Goal: Contribute content: Contribute content

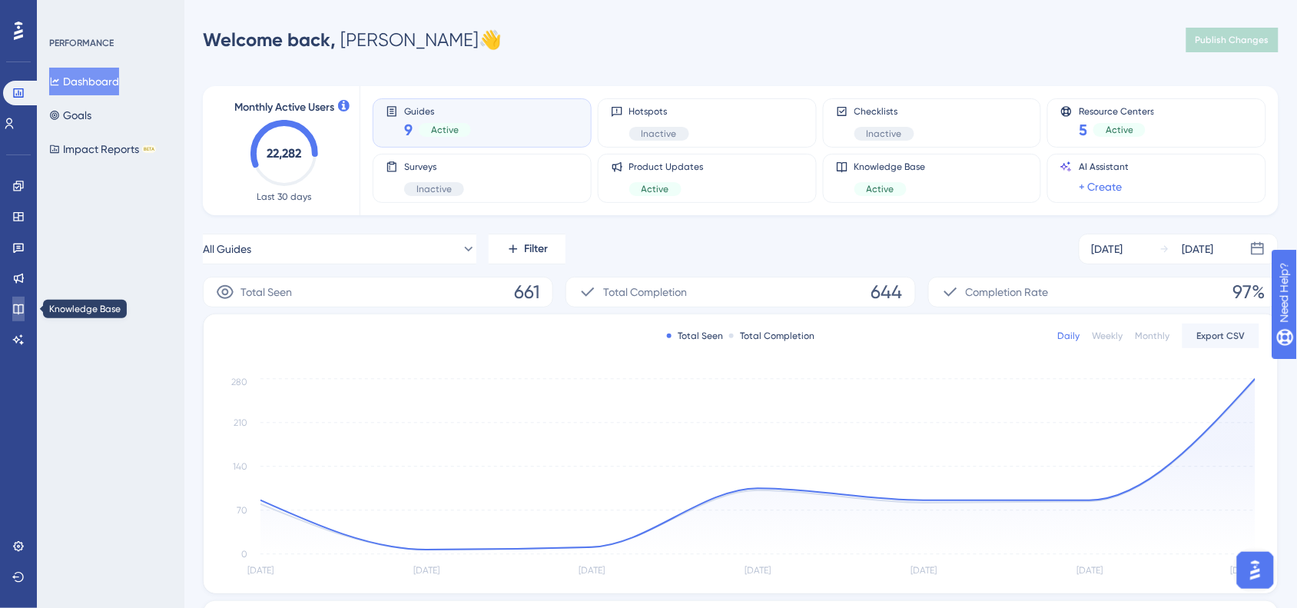
click at [14, 314] on icon at bounding box center [18, 309] width 12 height 12
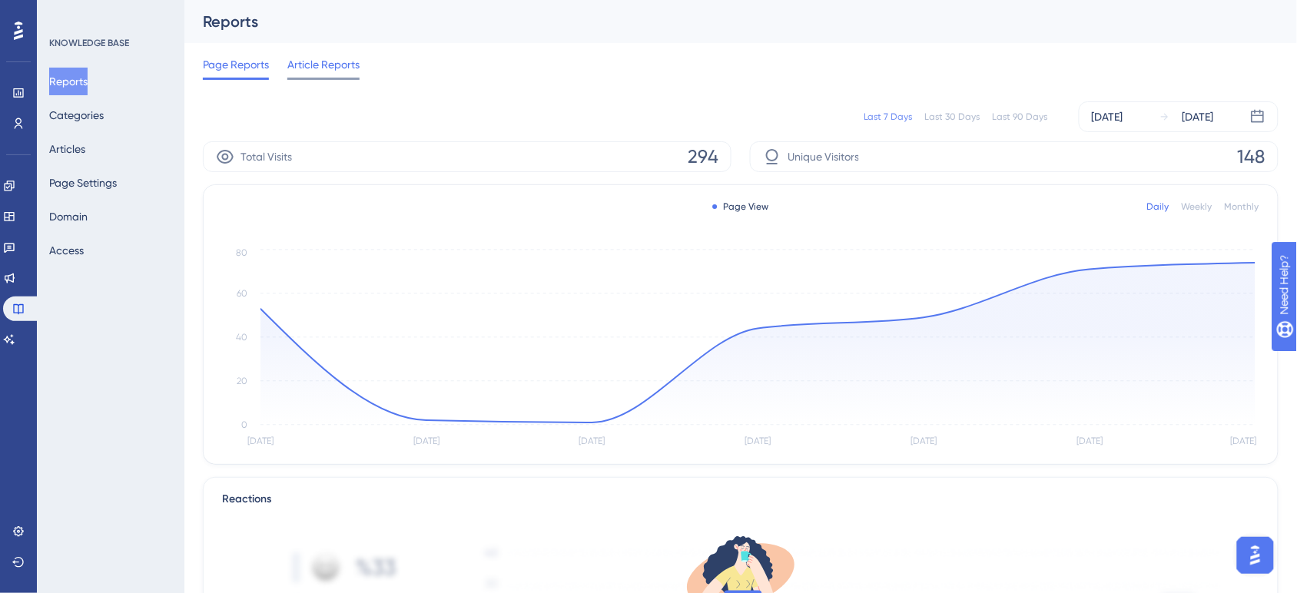
click at [327, 74] on div "Article Reports" at bounding box center [323, 67] width 72 height 25
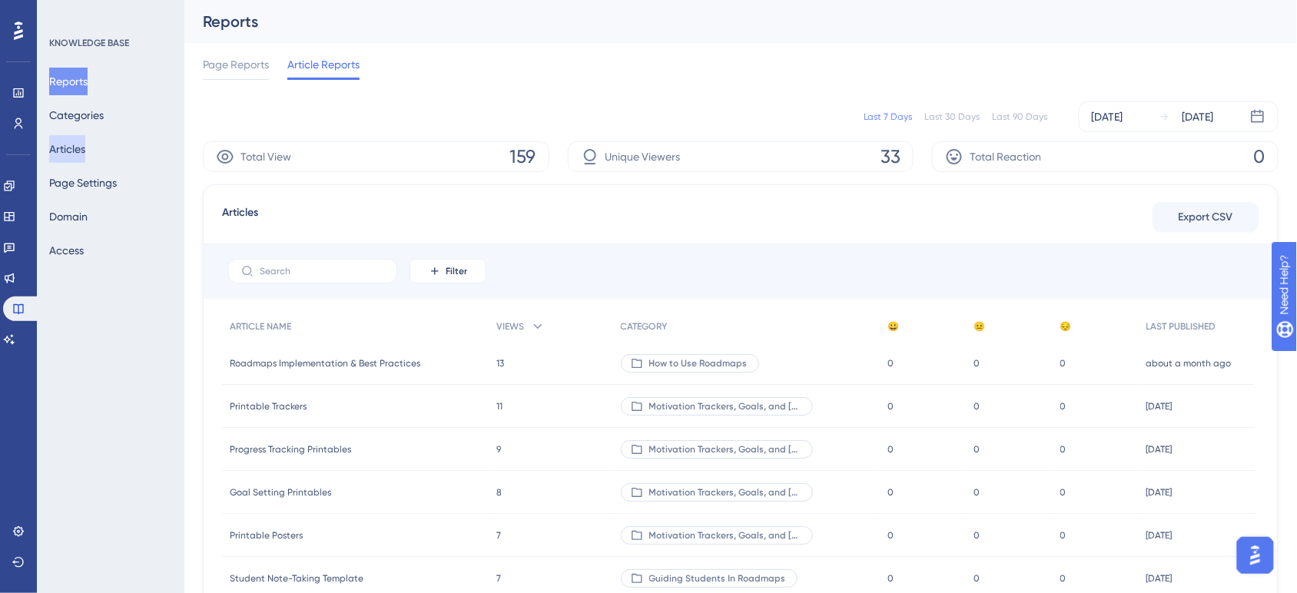
click at [85, 144] on button "Articles" at bounding box center [67, 149] width 36 height 28
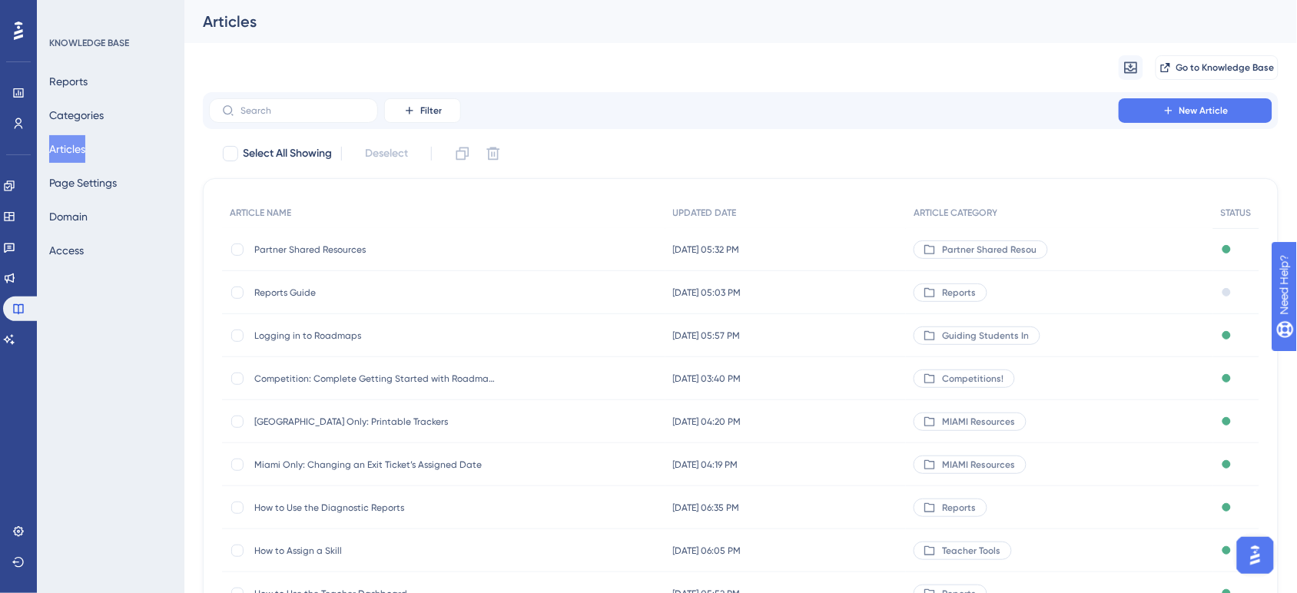
click at [82, 158] on button "Articles" at bounding box center [67, 149] width 36 height 28
click at [310, 240] on div "Partner Shared Resources Partner Shared Resources" at bounding box center [377, 249] width 246 height 43
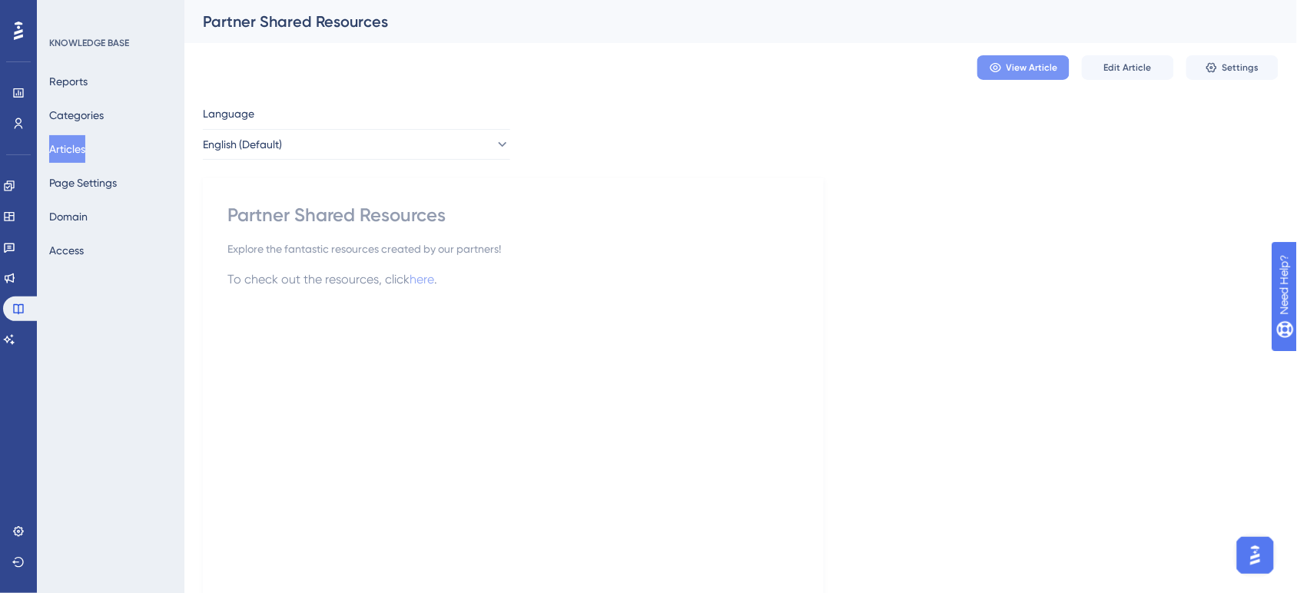
click at [1009, 78] on button "View Article" at bounding box center [1024, 67] width 92 height 25
click at [1115, 60] on button "Edit Article" at bounding box center [1128, 67] width 92 height 25
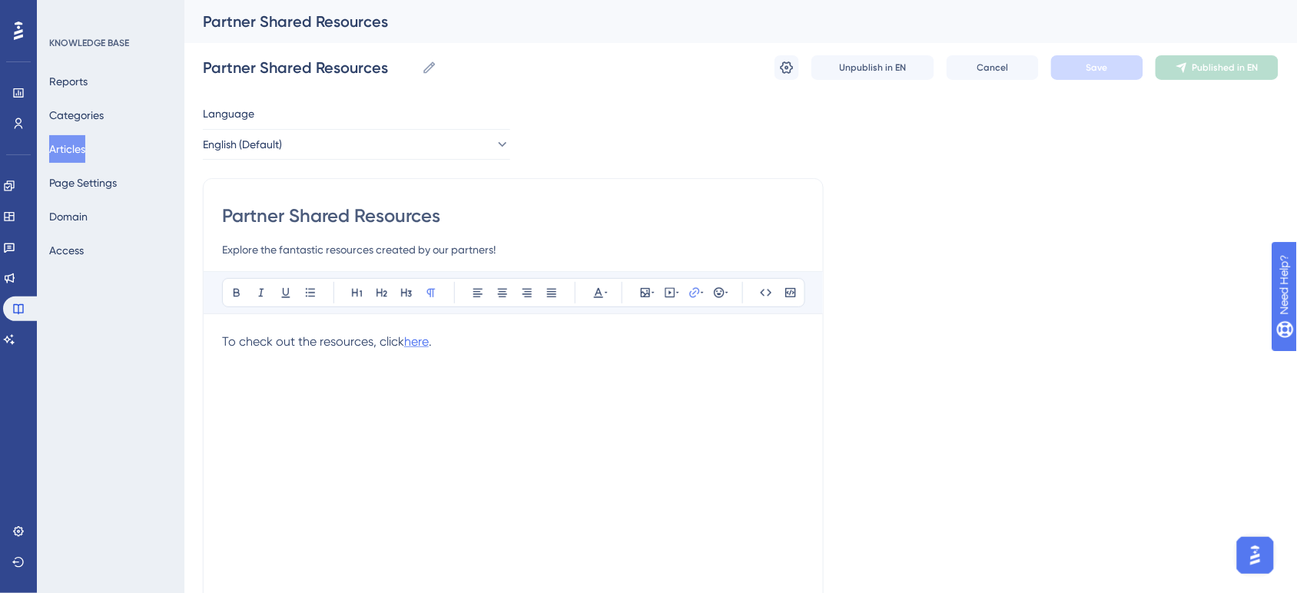
click at [420, 343] on span "here" at bounding box center [416, 341] width 25 height 15
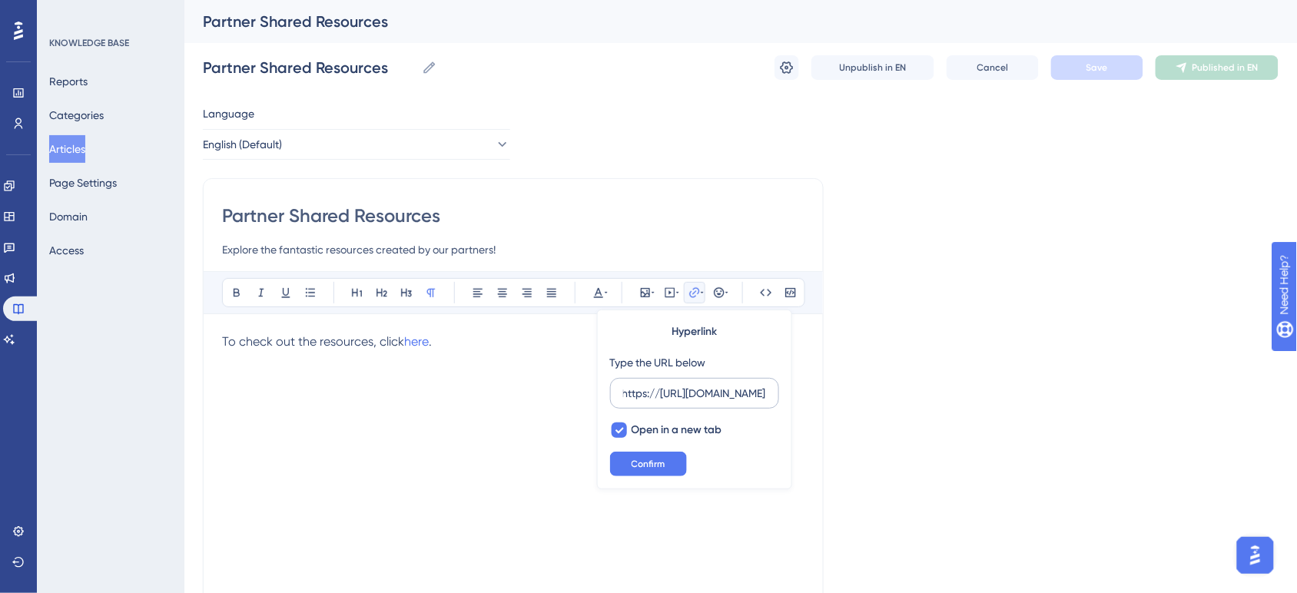
click at [654, 380] on label "https://[URL][DOMAIN_NAME]" at bounding box center [694, 393] width 169 height 31
click at [654, 385] on input "https://[URL][DOMAIN_NAME]" at bounding box center [694, 393] width 143 height 17
click at [654, 380] on label "https://[URL][DOMAIN_NAME]" at bounding box center [694, 393] width 169 height 31
click at [654, 385] on input "https://[URL][DOMAIN_NAME]" at bounding box center [694, 393] width 143 height 17
click at [654, 380] on label "https://[URL][DOMAIN_NAME]" at bounding box center [694, 393] width 169 height 31
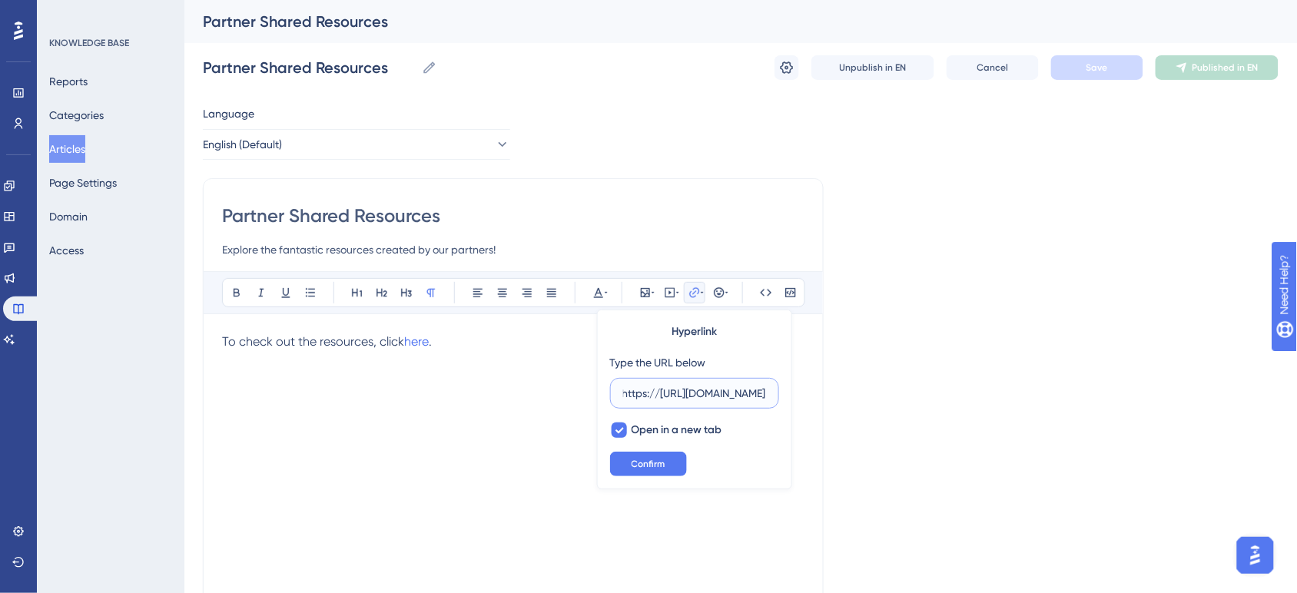
click at [654, 385] on input "https://[URL][DOMAIN_NAME]" at bounding box center [694, 393] width 143 height 17
click at [670, 400] on input "https://[URL][DOMAIN_NAME]" at bounding box center [694, 393] width 143 height 17
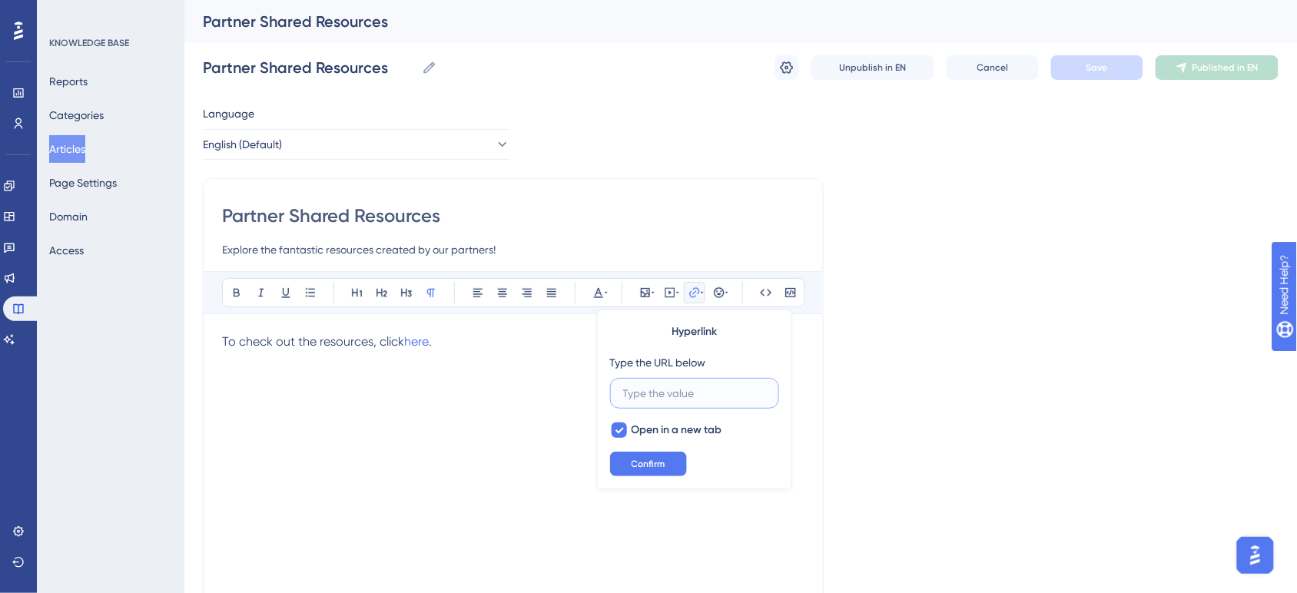
scroll to position [0, 0]
click at [652, 385] on input "text" at bounding box center [694, 393] width 143 height 17
paste input "[URL][DOMAIN_NAME]"
type input "[URL][DOMAIN_NAME]"
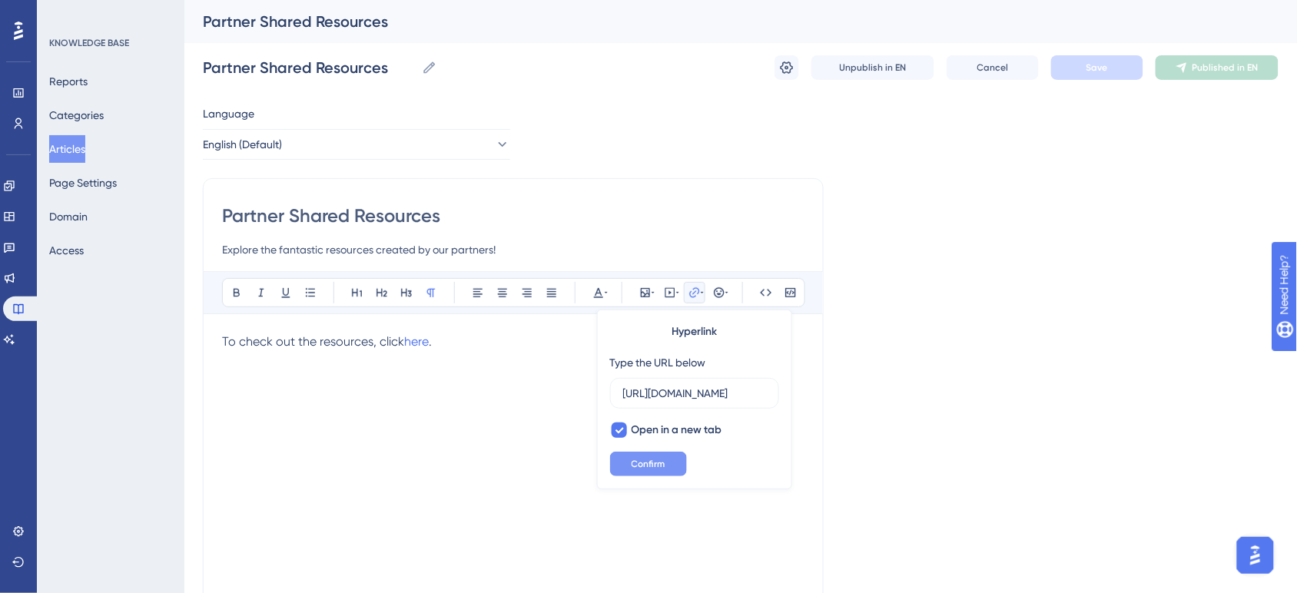
click at [663, 467] on span "Confirm" at bounding box center [649, 464] width 34 height 12
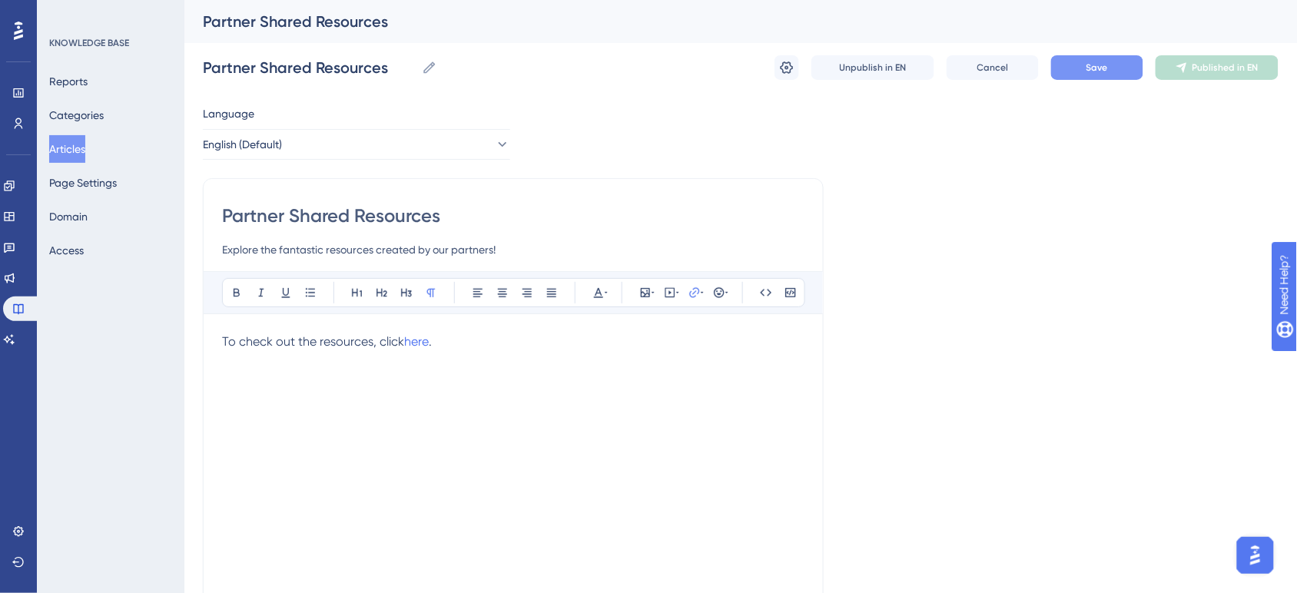
click at [1124, 70] on button "Save" at bounding box center [1097, 67] width 92 height 25
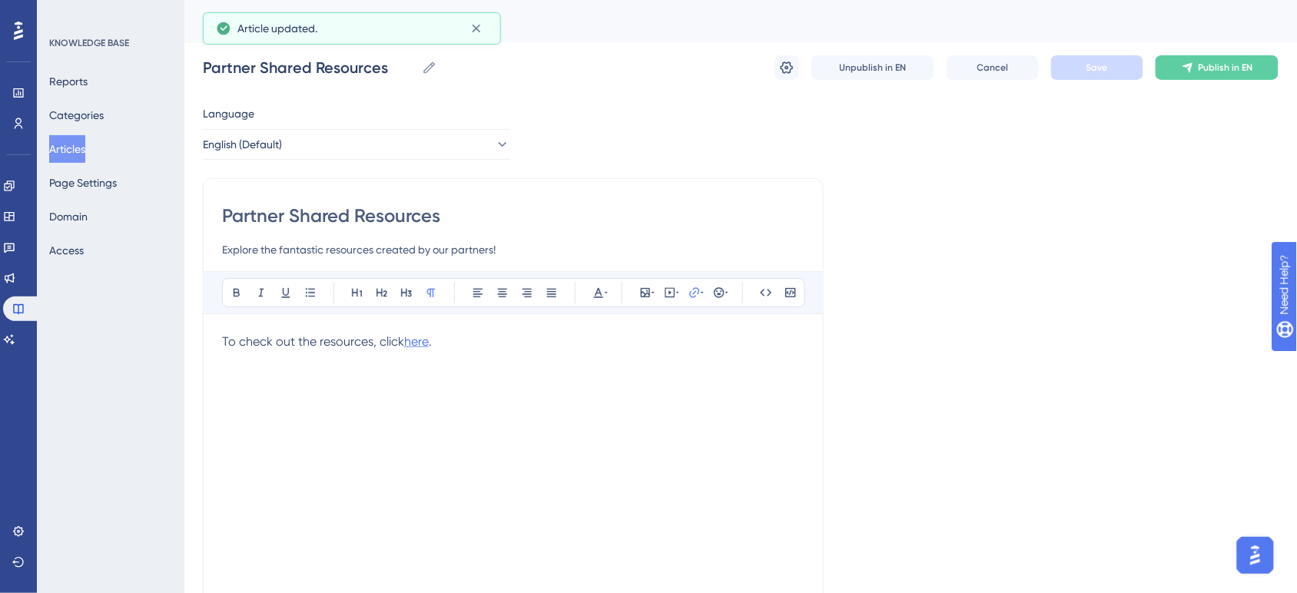
click at [409, 346] on span "here" at bounding box center [416, 341] width 25 height 15
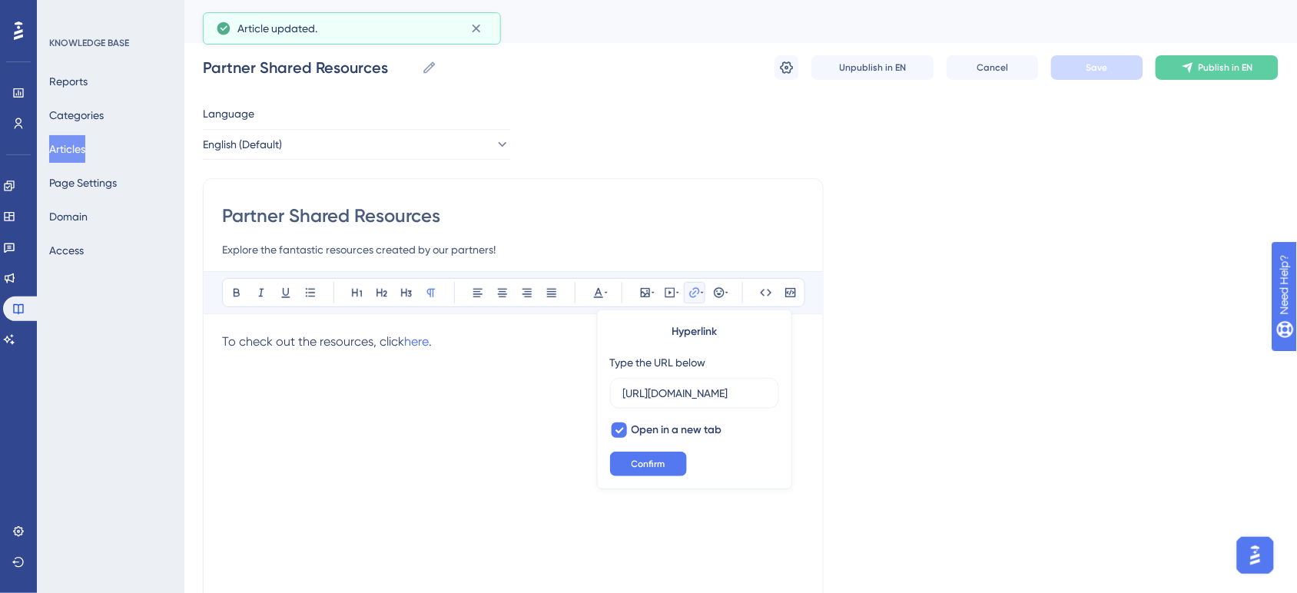
scroll to position [0, 331]
click at [480, 421] on div "To check out the resources, click here ." at bounding box center [513, 502] width 583 height 338
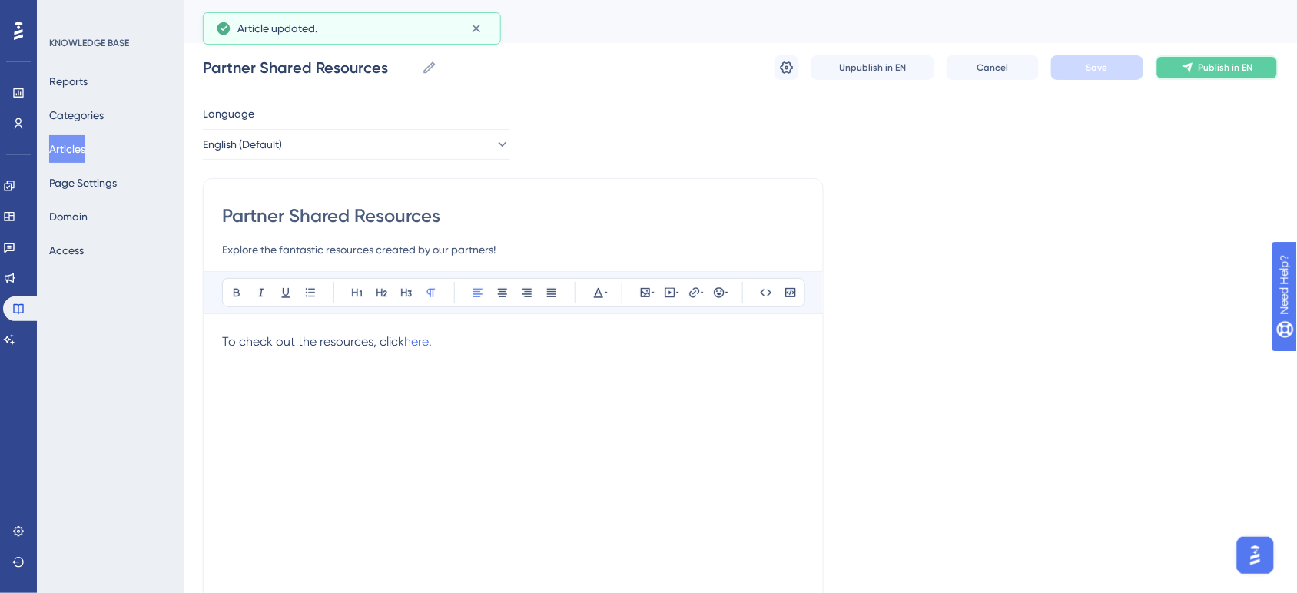
click at [1231, 64] on span "Publish in EN" at bounding box center [1226, 67] width 55 height 12
